Goal: Find specific page/section: Find specific page/section

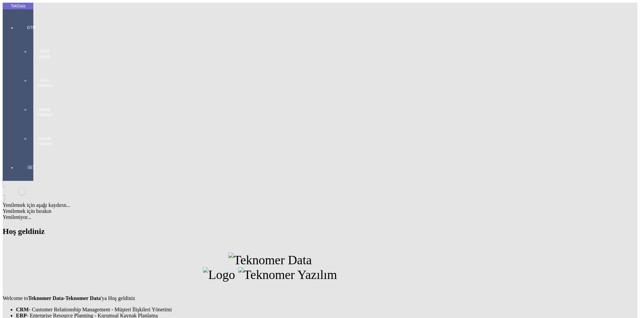
click at [25, 153] on div at bounding box center [31, 153] width 31 height 0
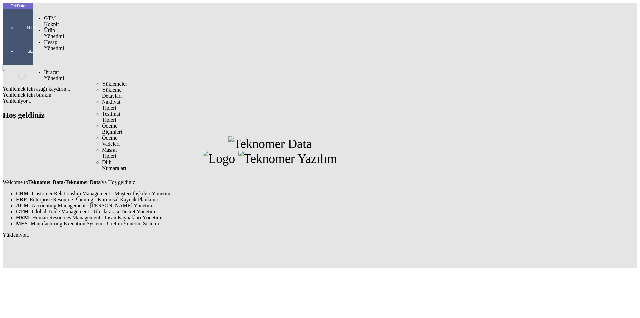
click at [52, 69] on span "İhracat Yönetimi" at bounding box center [54, 75] width 20 height 12
drag, startPoint x: 86, startPoint y: 37, endPoint x: 92, endPoint y: 37, distance: 6.0
click at [102, 81] on span "Yüklemeler" at bounding box center [114, 84] width 25 height 6
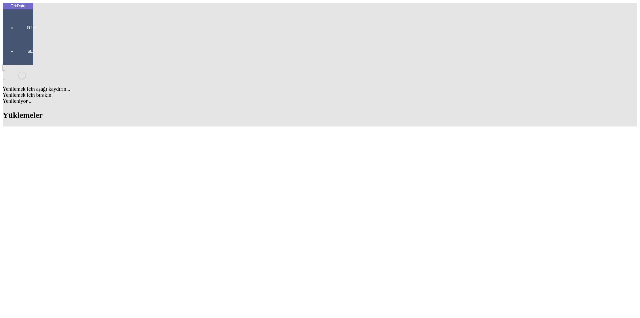
type input "mate"
drag, startPoint x: 199, startPoint y: 259, endPoint x: 236, endPoint y: 230, distance: 47.3
